Goal: Check status: Check status

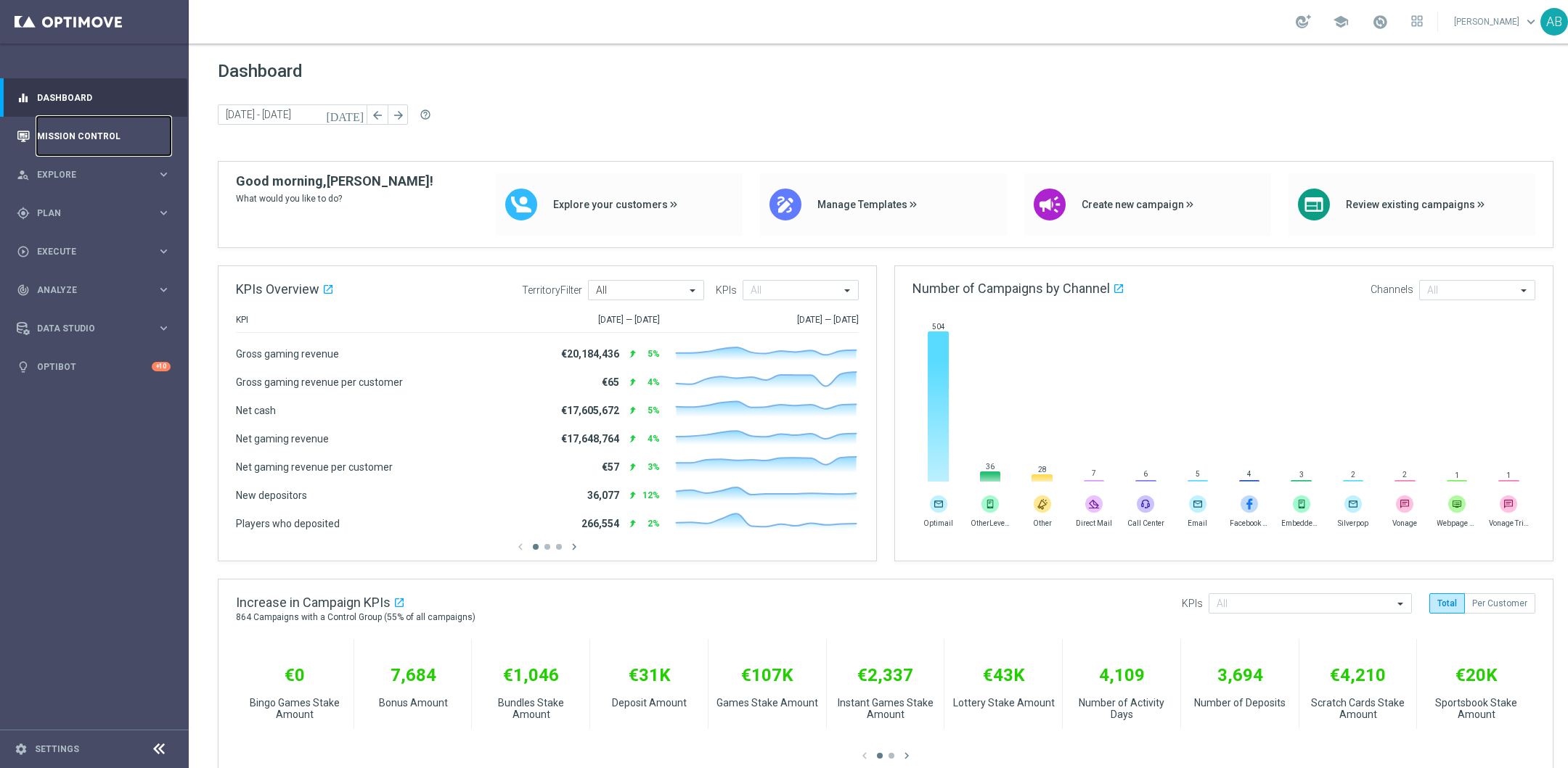
click at [55, 142] on link "Mission Control" at bounding box center [103, 135] width 134 height 39
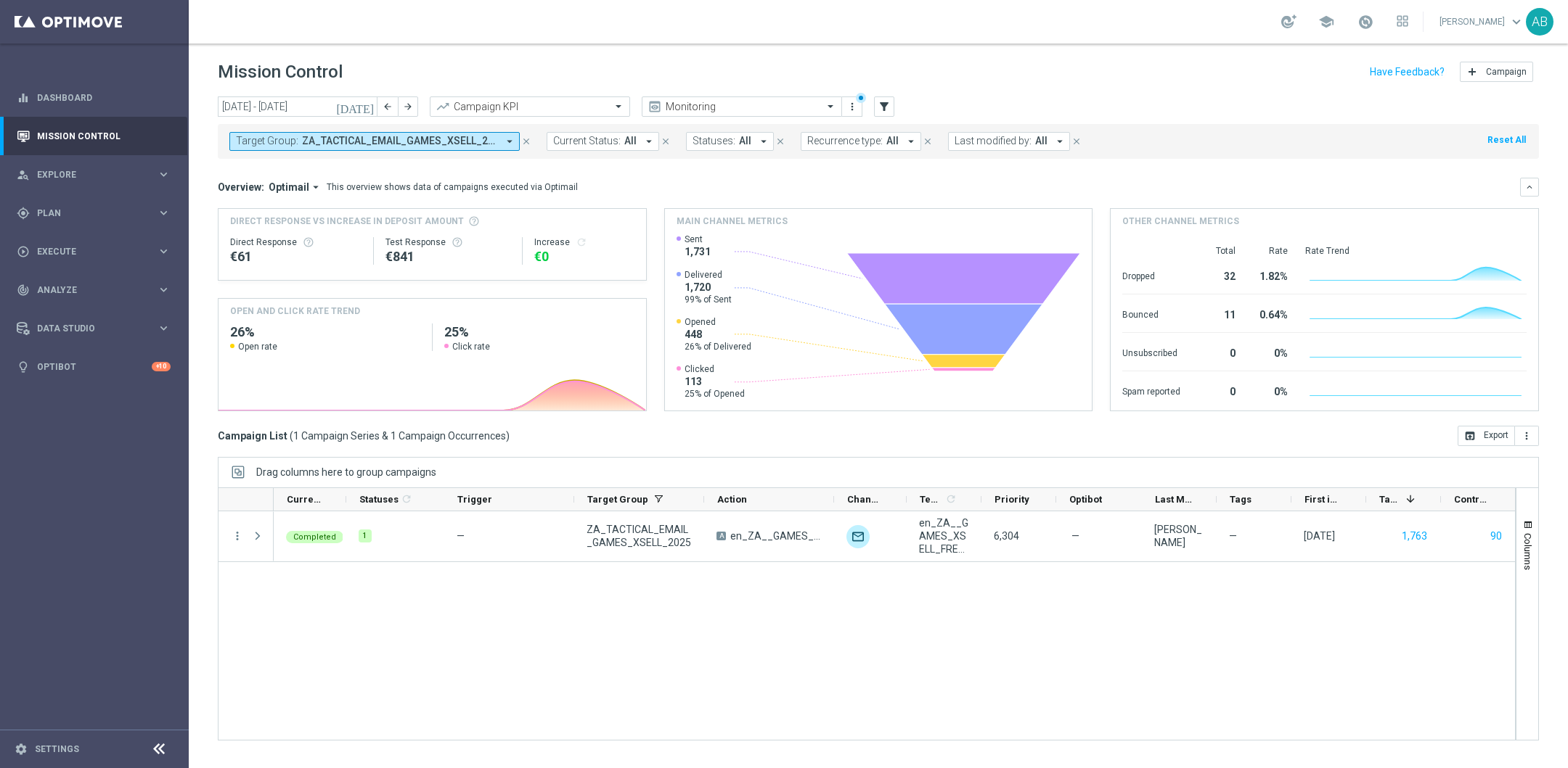
click at [513, 139] on icon "arrow_drop_down" at bounding box center [510, 142] width 13 height 13
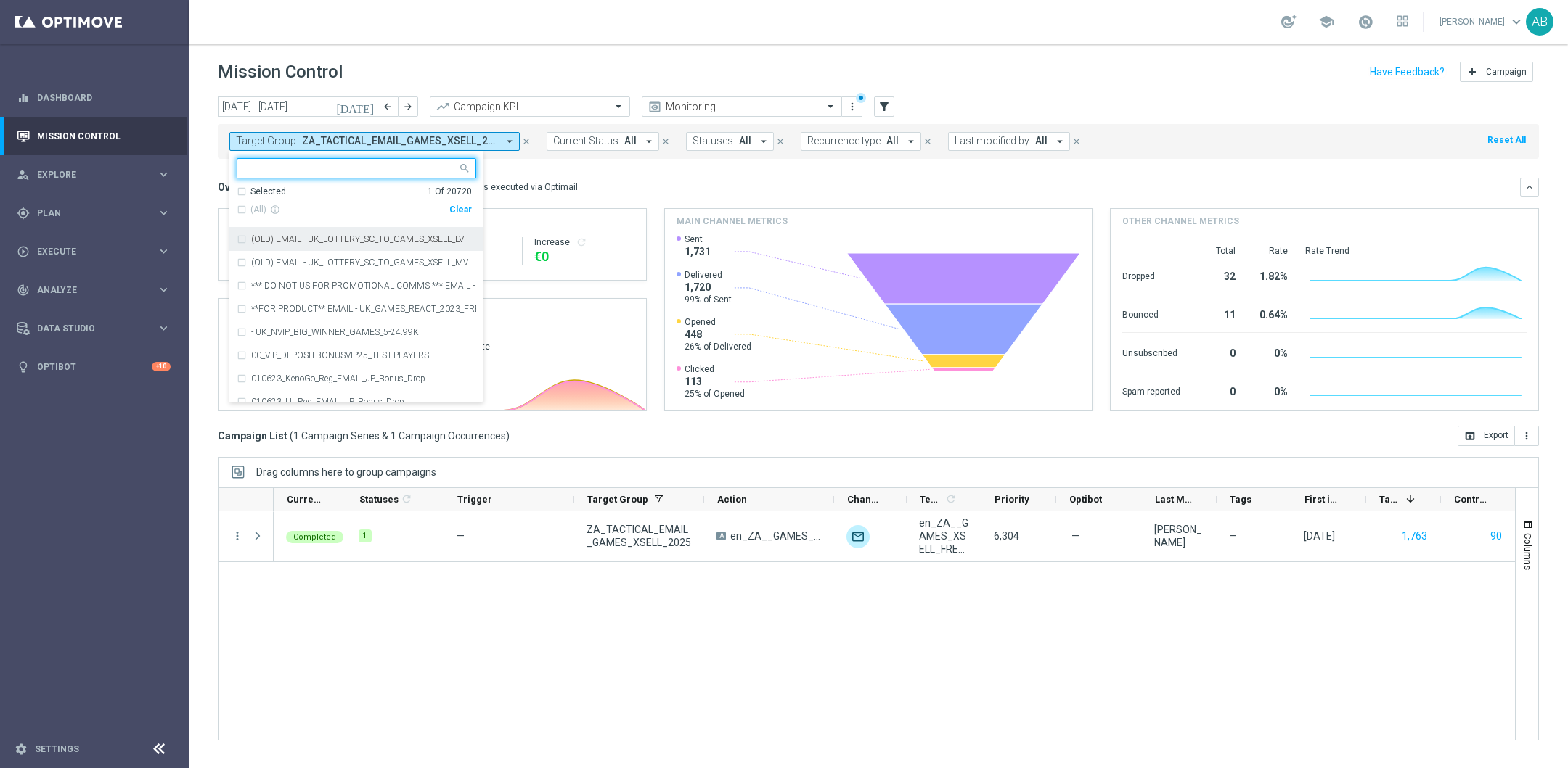
click at [237, 212] on div "(All) info_outline" at bounding box center [343, 210] width 213 height 12
click at [243, 189] on div "Selected 1 Of 20720" at bounding box center [355, 192] width 235 height 12
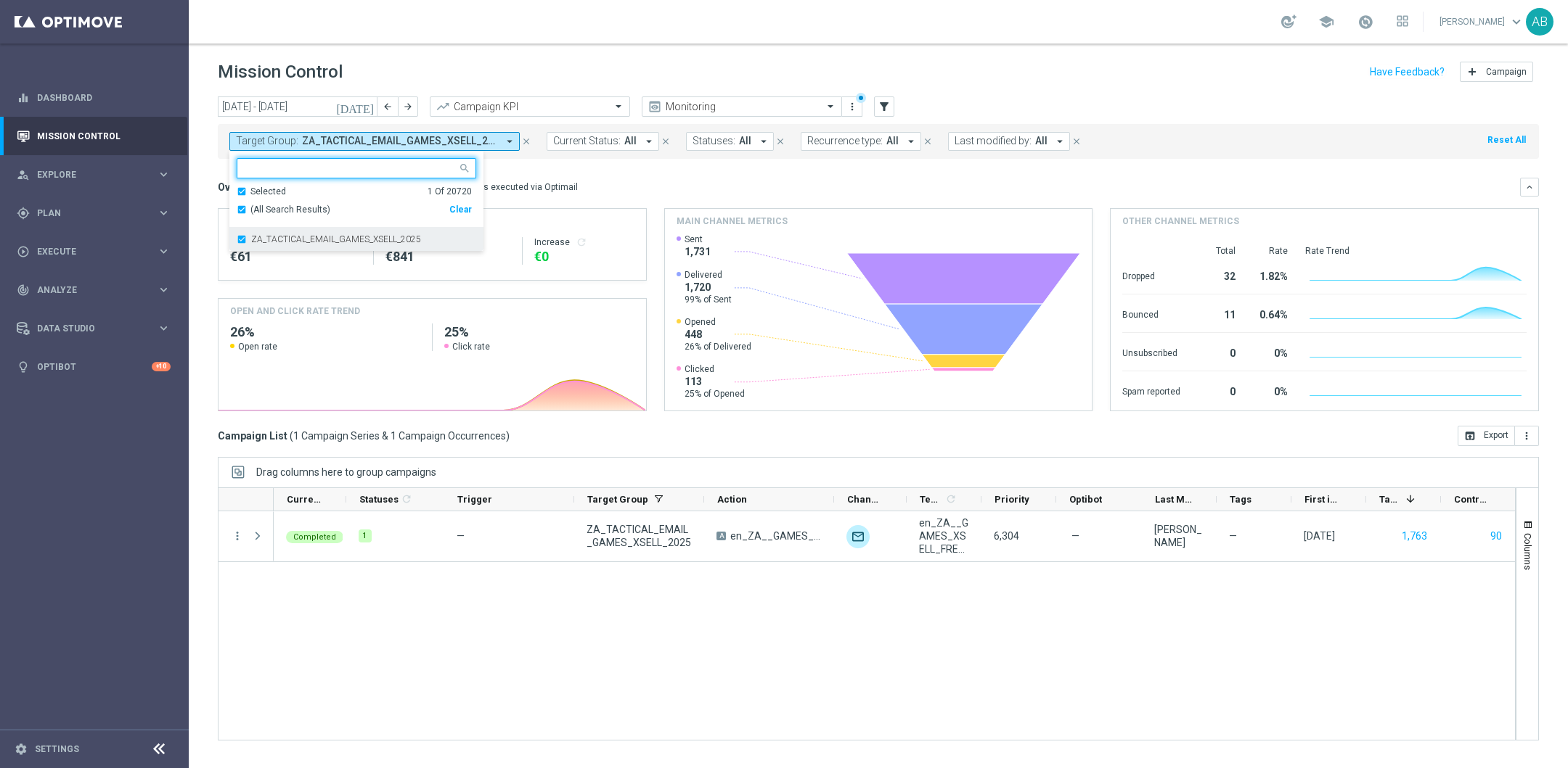
click at [243, 241] on div "ZA_TACTICAL_EMAIL_GAMES_XSELL_2025" at bounding box center [356, 239] width 240 height 24
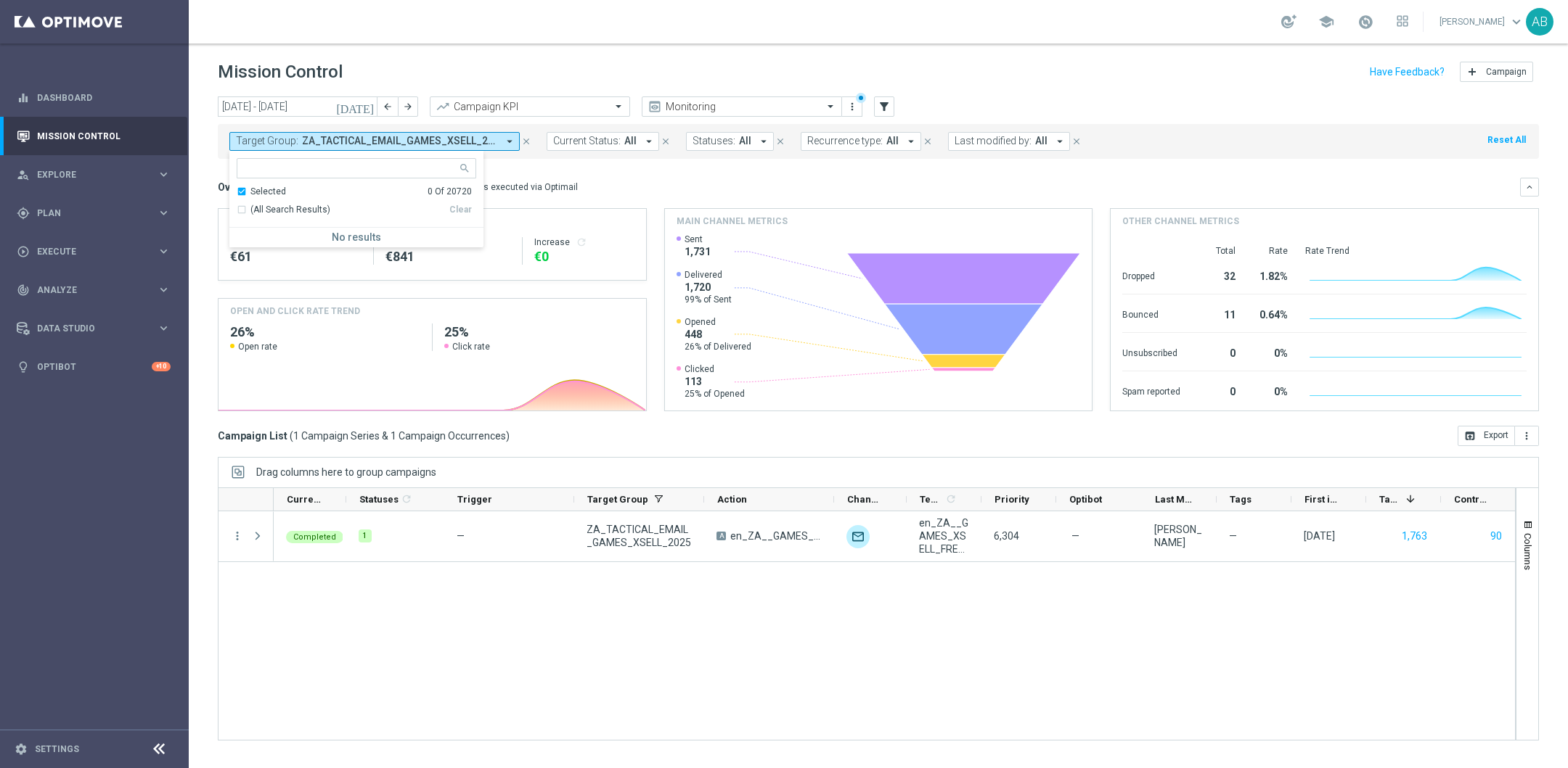
click at [527, 138] on icon "close" at bounding box center [526, 141] width 10 height 10
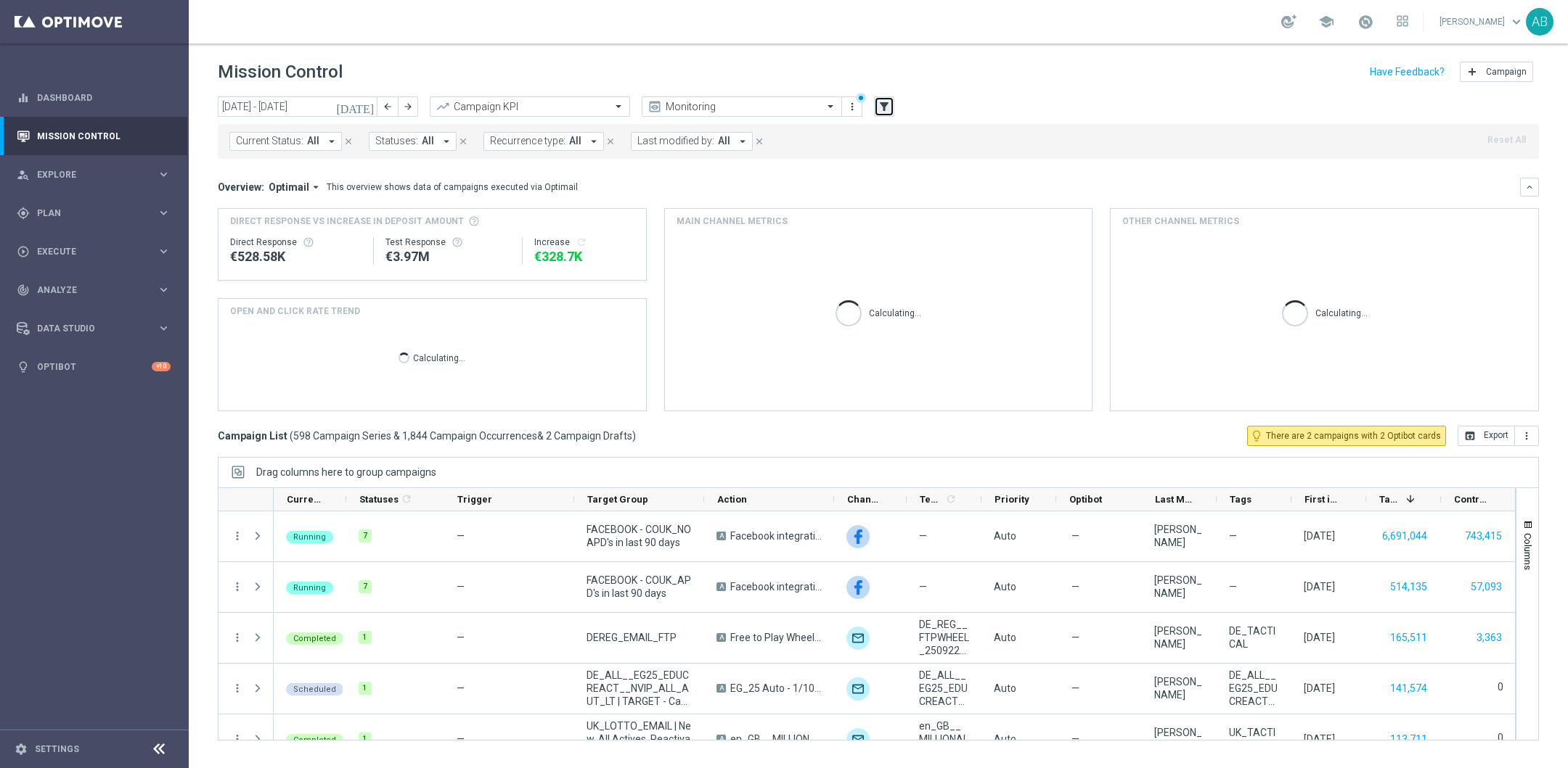
click at [879, 106] on icon "filter_alt" at bounding box center [884, 106] width 13 height 13
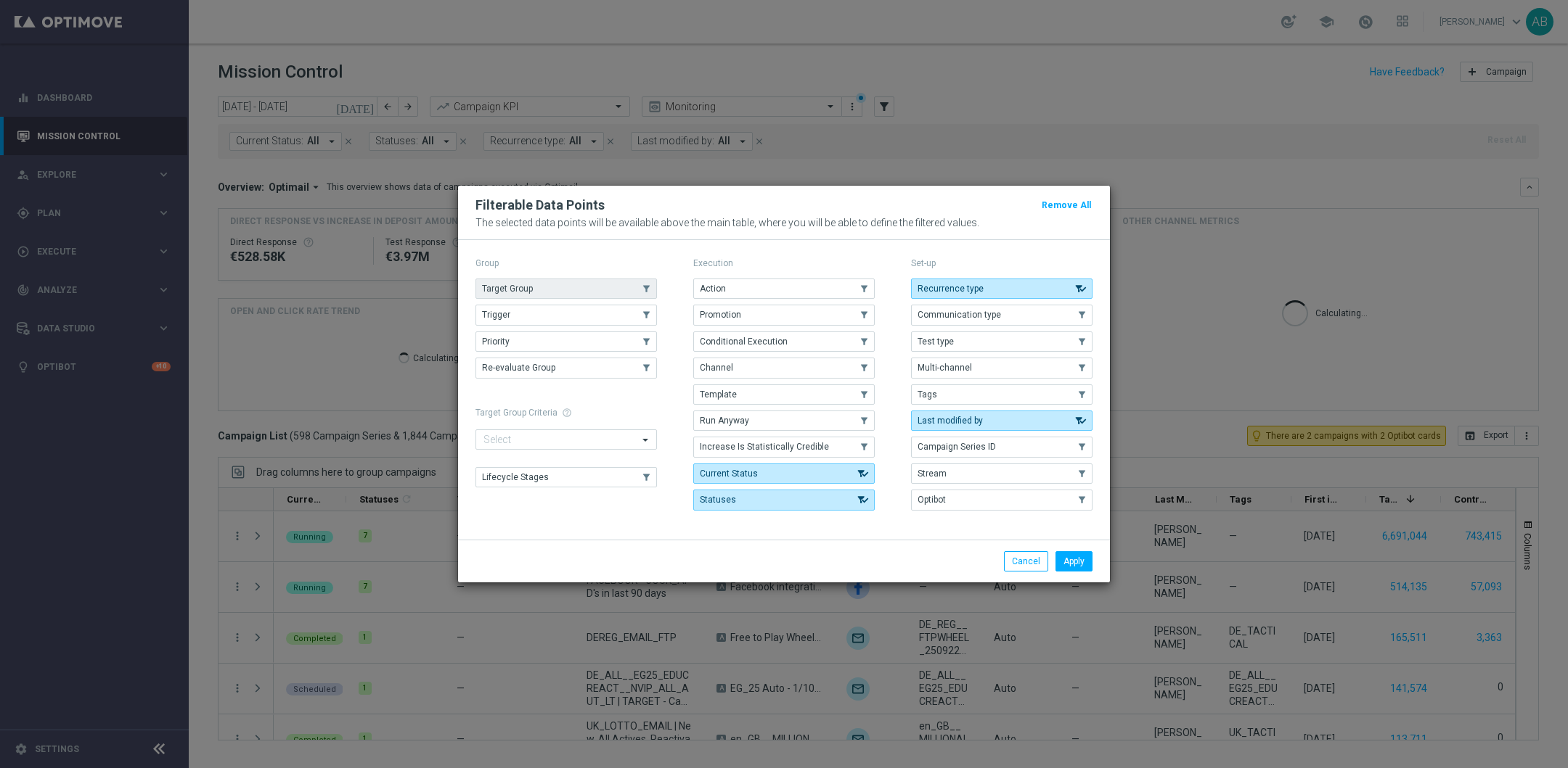
click at [565, 284] on button "Target Group" at bounding box center [565, 289] width 182 height 21
click at [1082, 572] on button "Apply" at bounding box center [1073, 561] width 37 height 21
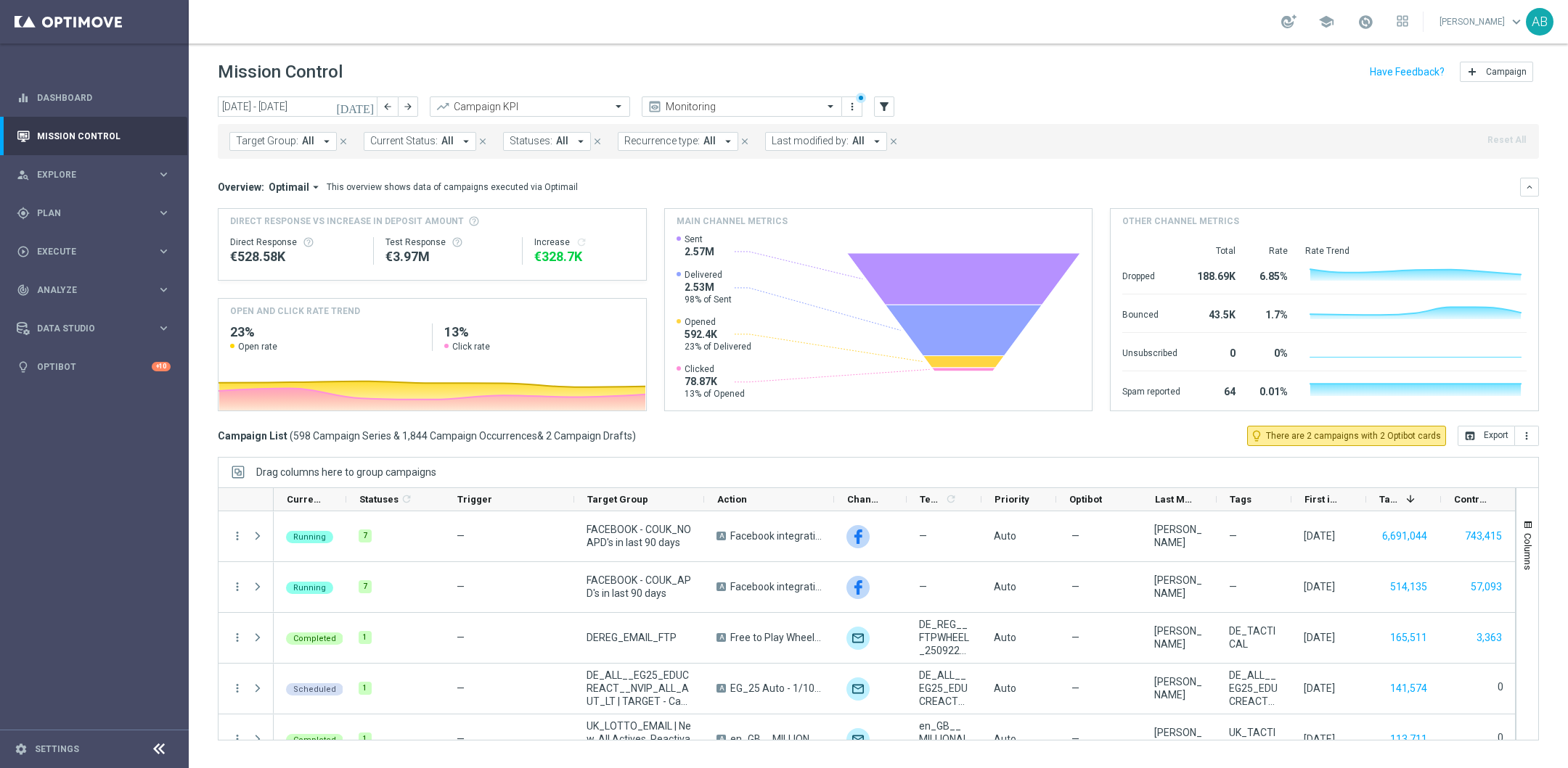
click at [320, 141] on icon "arrow_drop_down" at bounding box center [326, 142] width 13 height 13
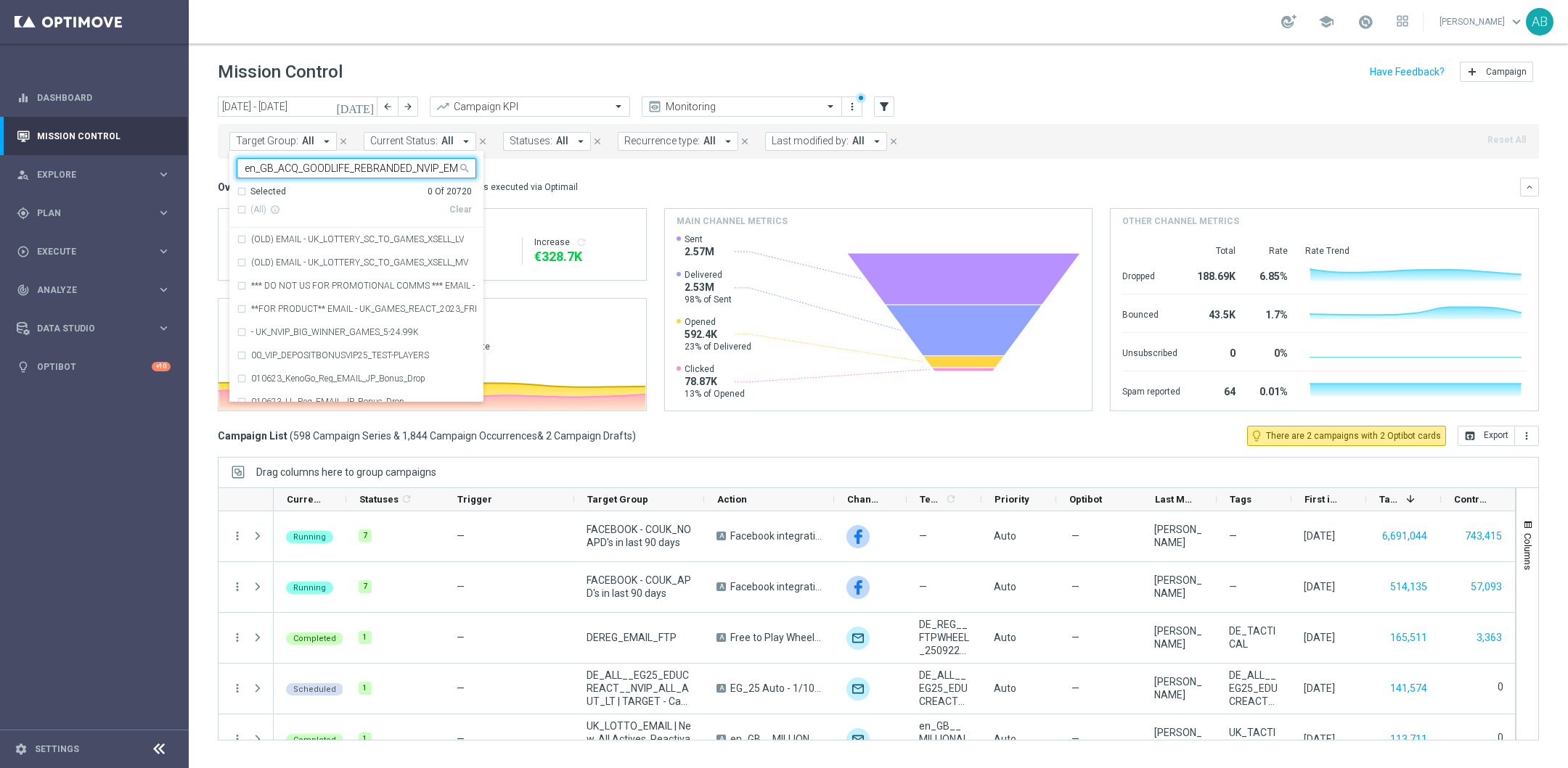
scroll to position [0, 86]
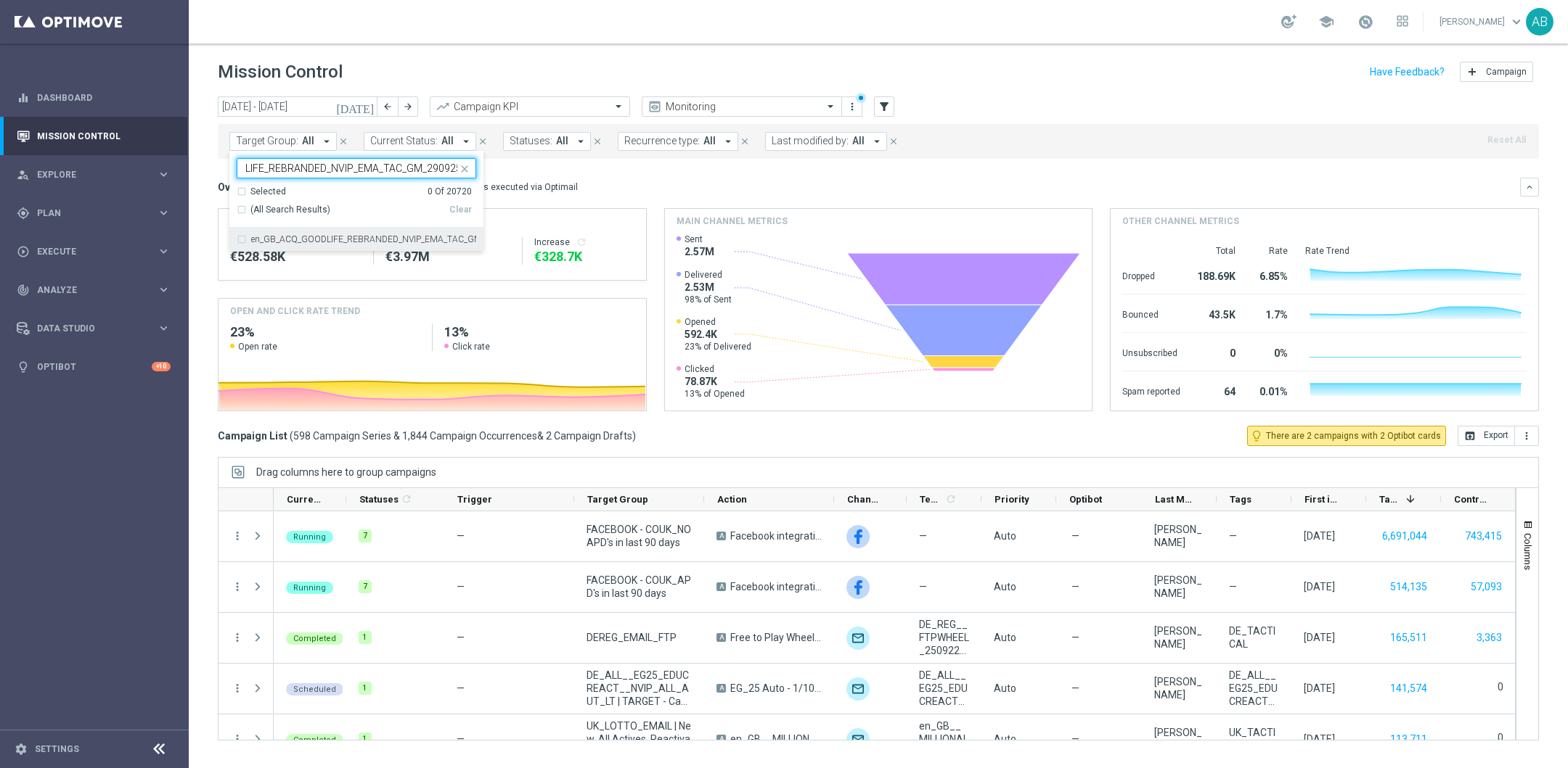
click at [282, 240] on label "en_GB_ACQ_GOODLIFE_REBRANDED_NVIP_EMA_TAC_GM_290925" at bounding box center [363, 239] width 225 height 8
type input "en_GB_ACQ_GOODLIFE_REBRANDED_NVIP_EMA_TAC_GM_290925"
click at [472, 71] on div "Mission Control add Campaign" at bounding box center [878, 72] width 1321 height 28
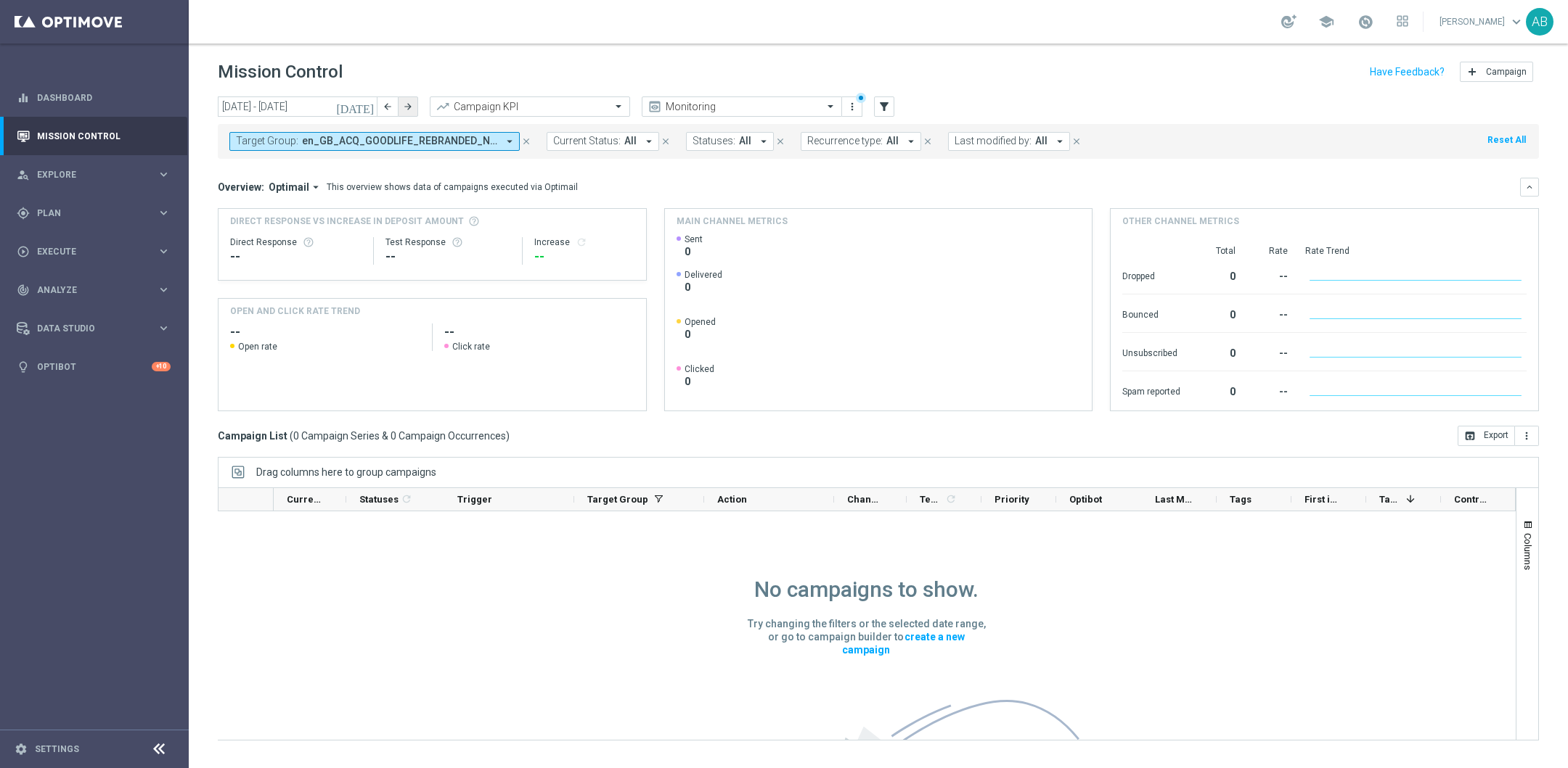
click at [410, 109] on icon "arrow_forward" at bounding box center [407, 106] width 10 height 10
type input "[DATE] - [DATE]"
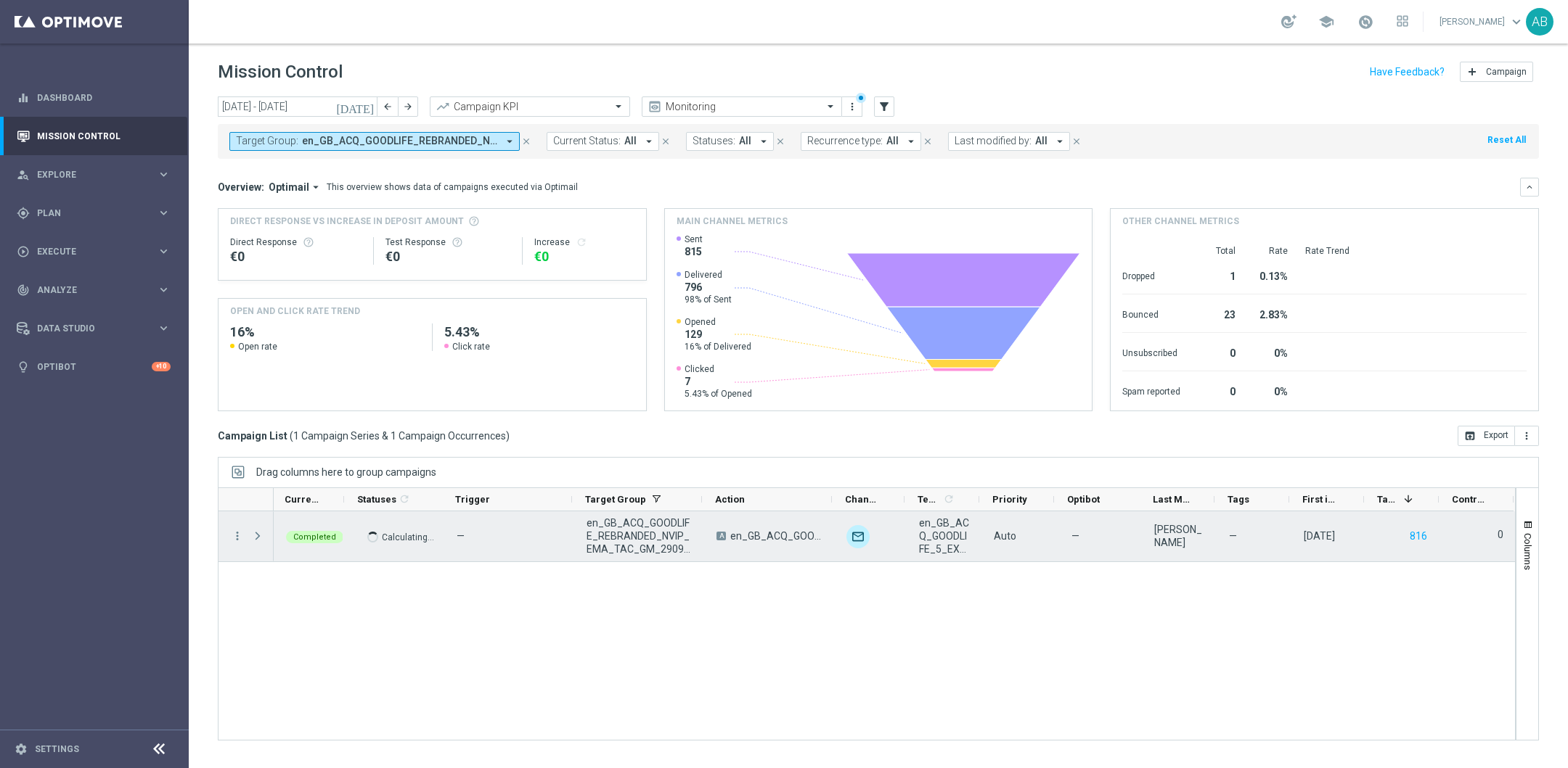
scroll to position [0, 2]
